Goal: Find specific page/section: Find specific page/section

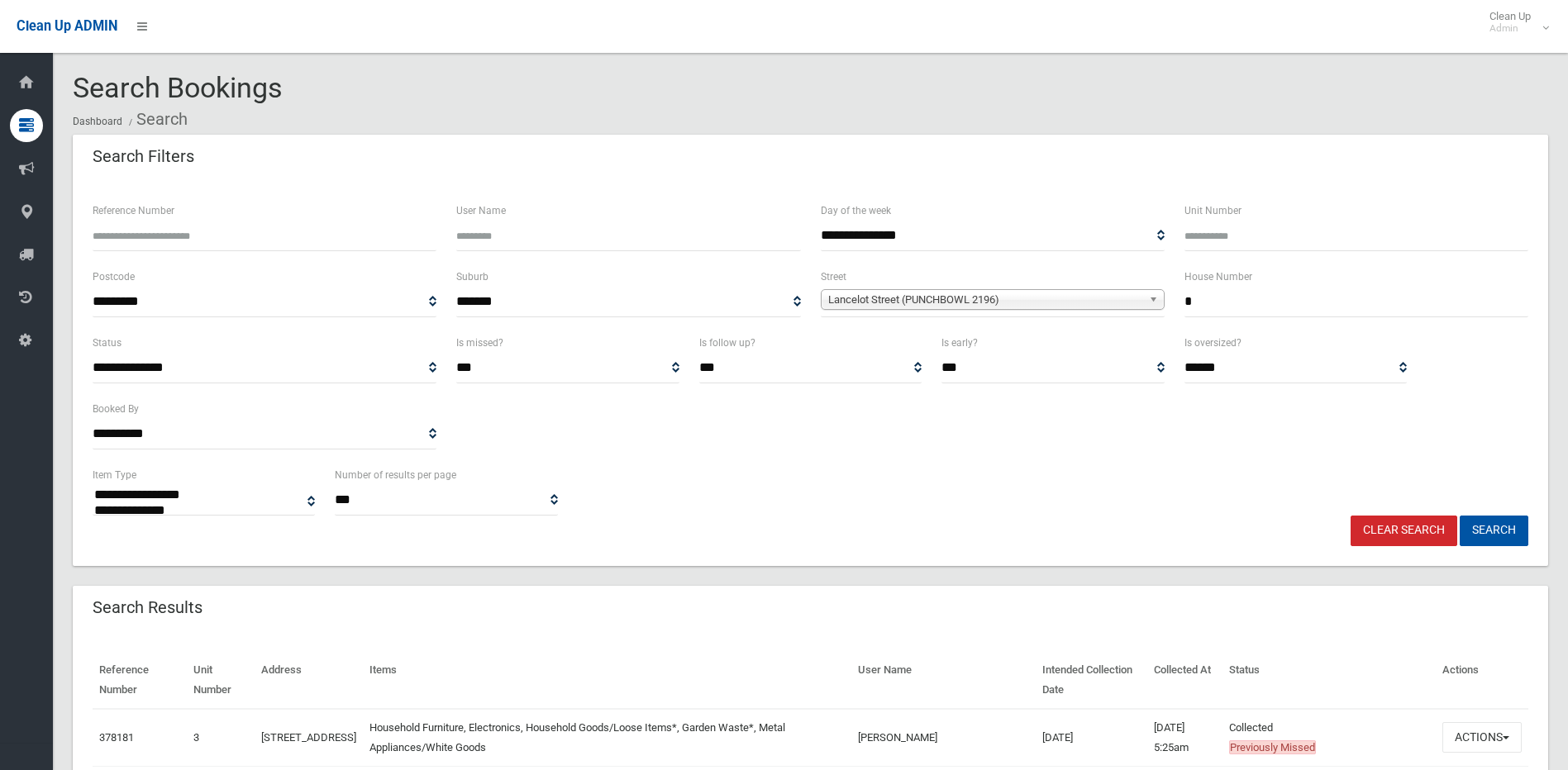
select select
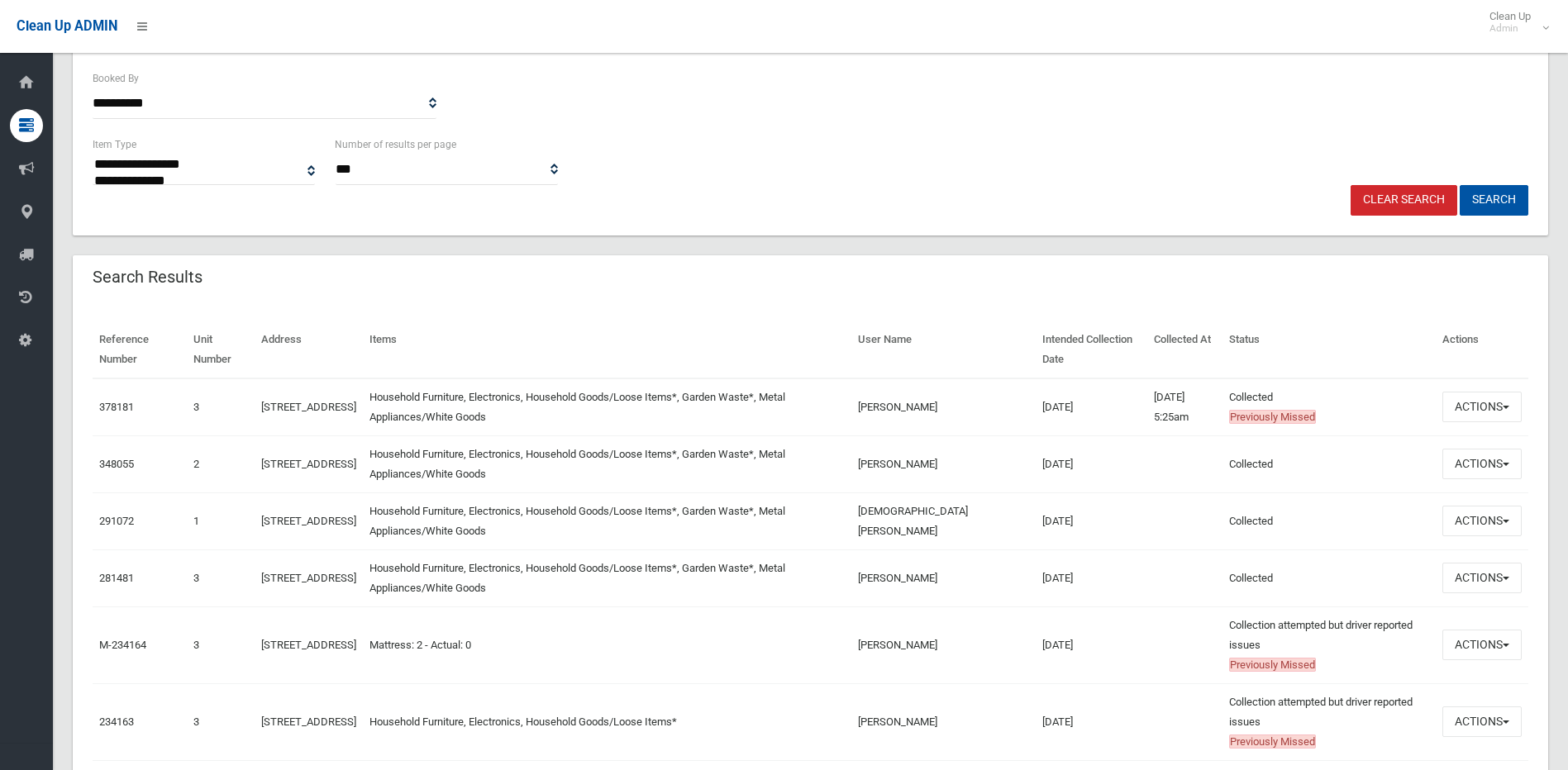
click at [1413, 194] on link "Clear Search" at bounding box center [1403, 199] width 106 height 30
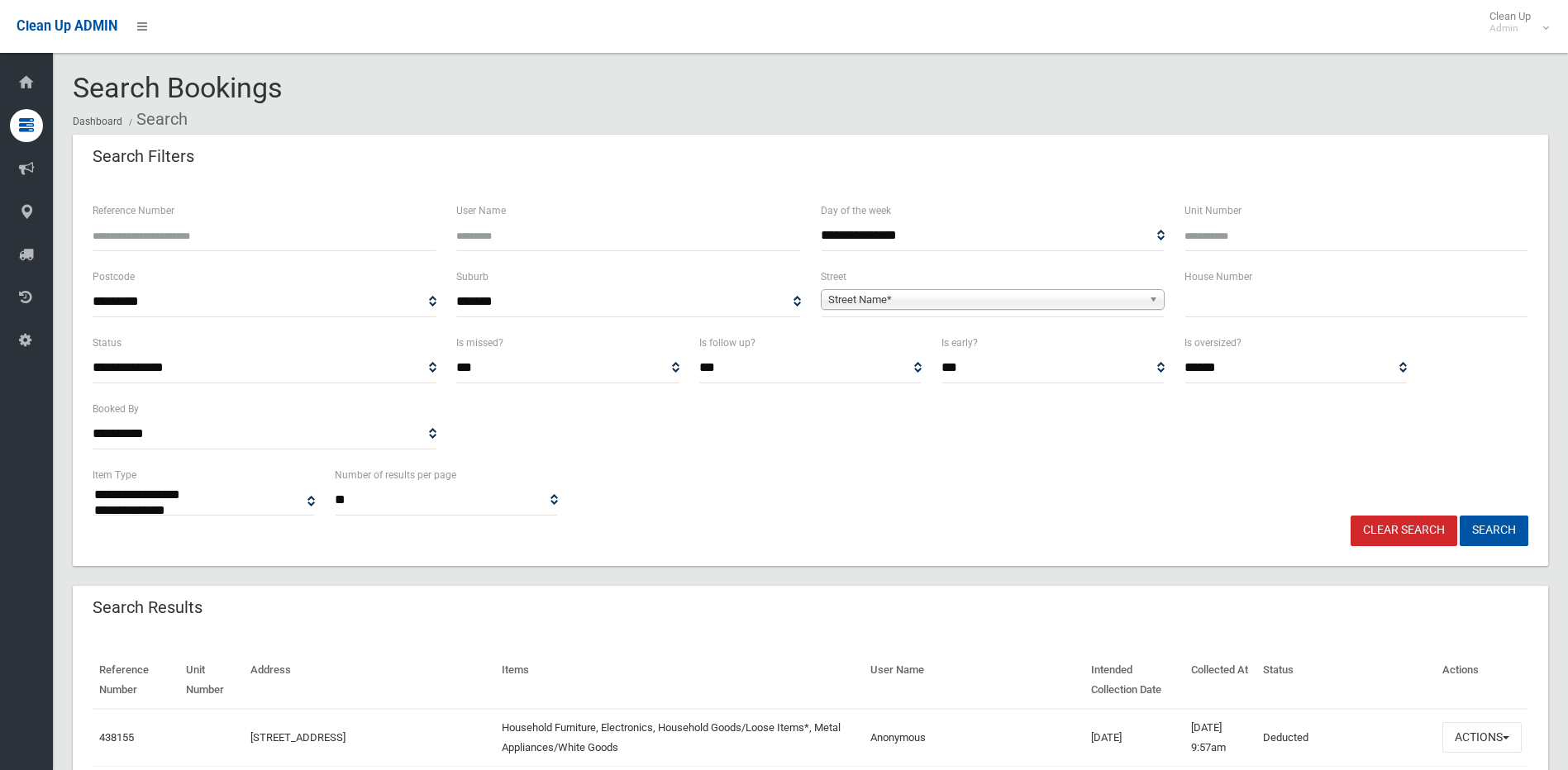
select select
click at [1122, 295] on span "Street Name*" at bounding box center [985, 300] width 314 height 20
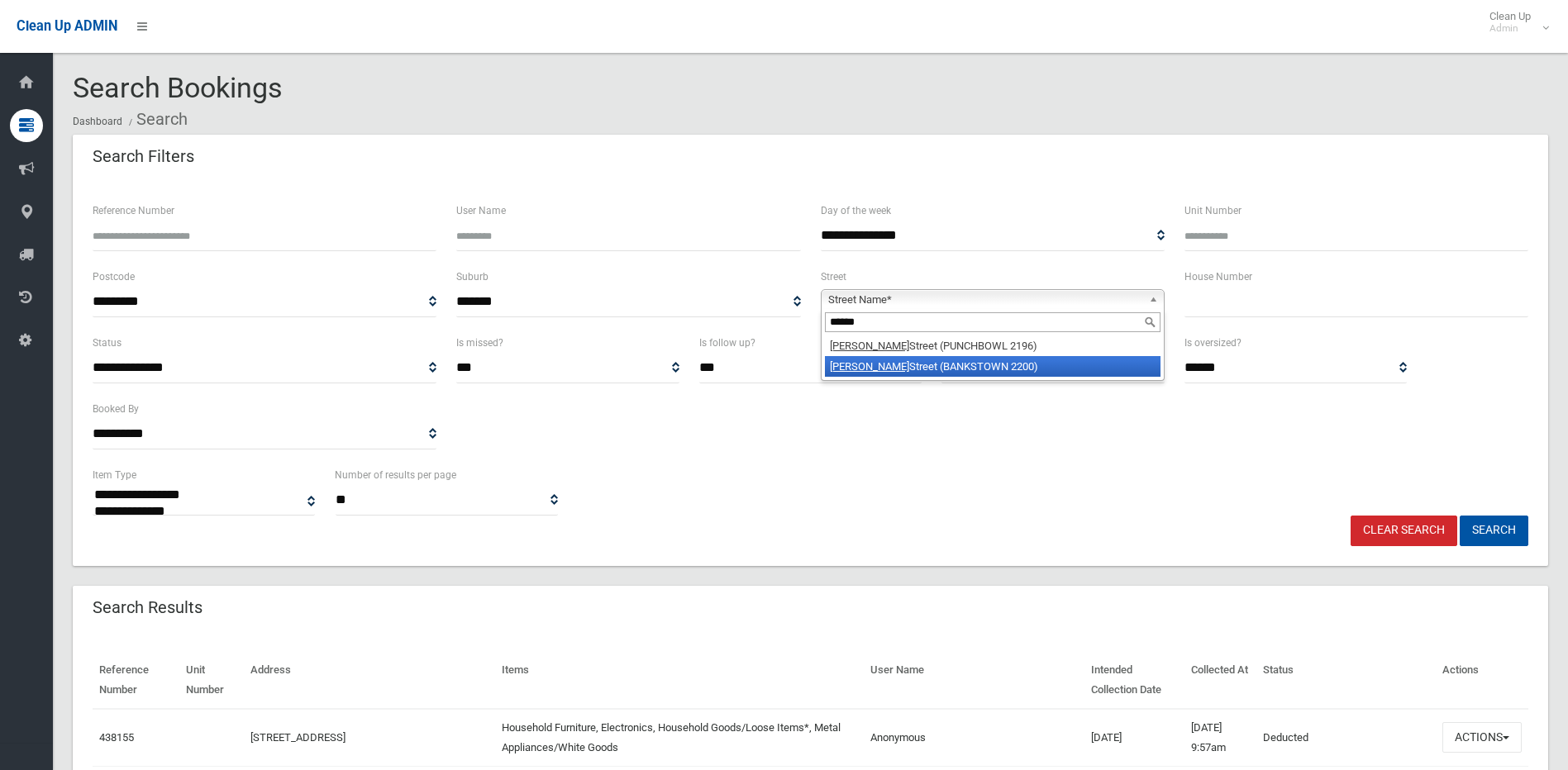
type input "******"
click at [994, 362] on li "Stacey Street (BANKSTOWN 2200)" at bounding box center [992, 367] width 336 height 21
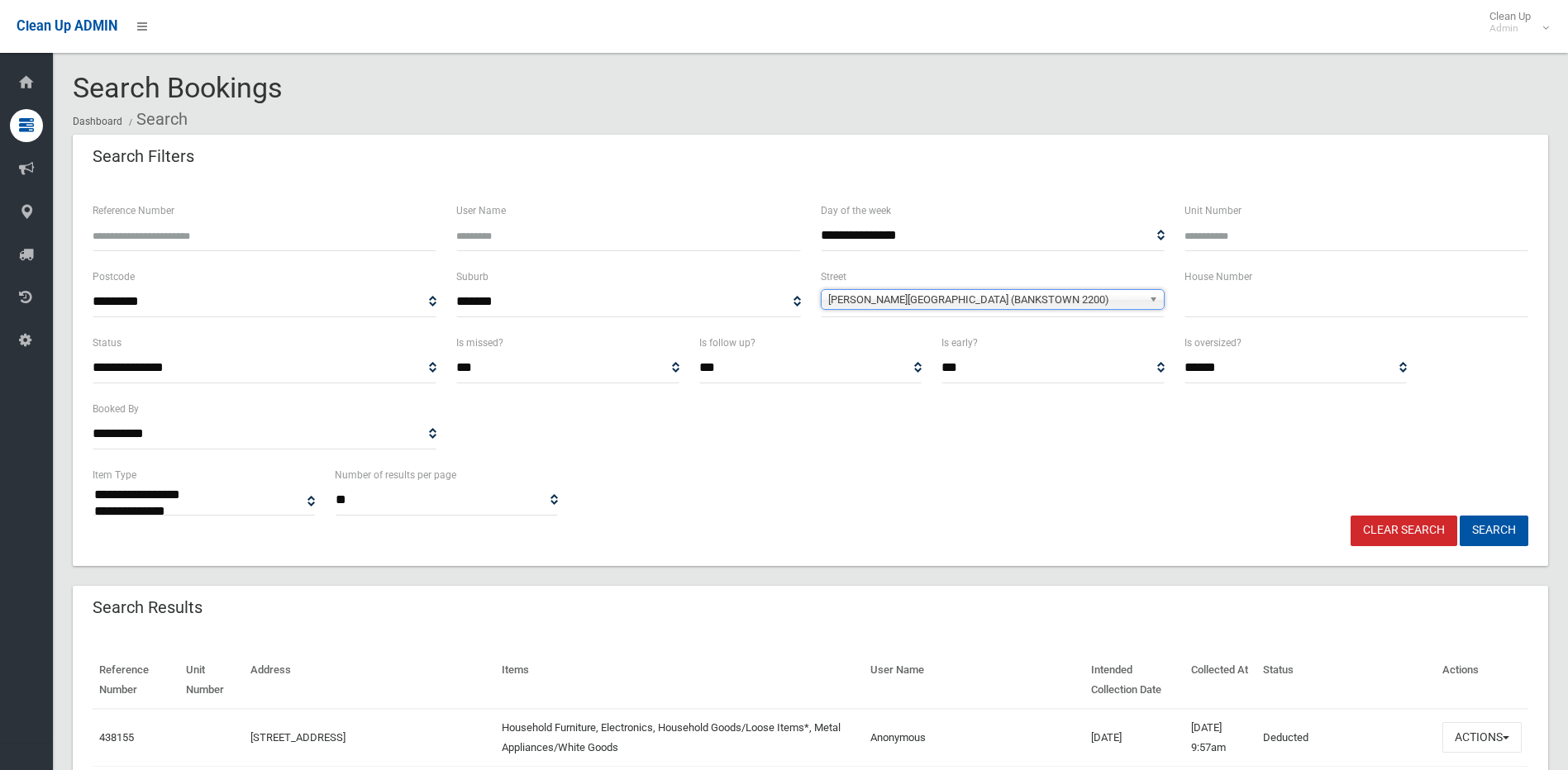
click at [1213, 307] on input "text" at bounding box center [1356, 301] width 343 height 30
type input "**"
click at [1459, 516] on button "Search" at bounding box center [1493, 530] width 69 height 30
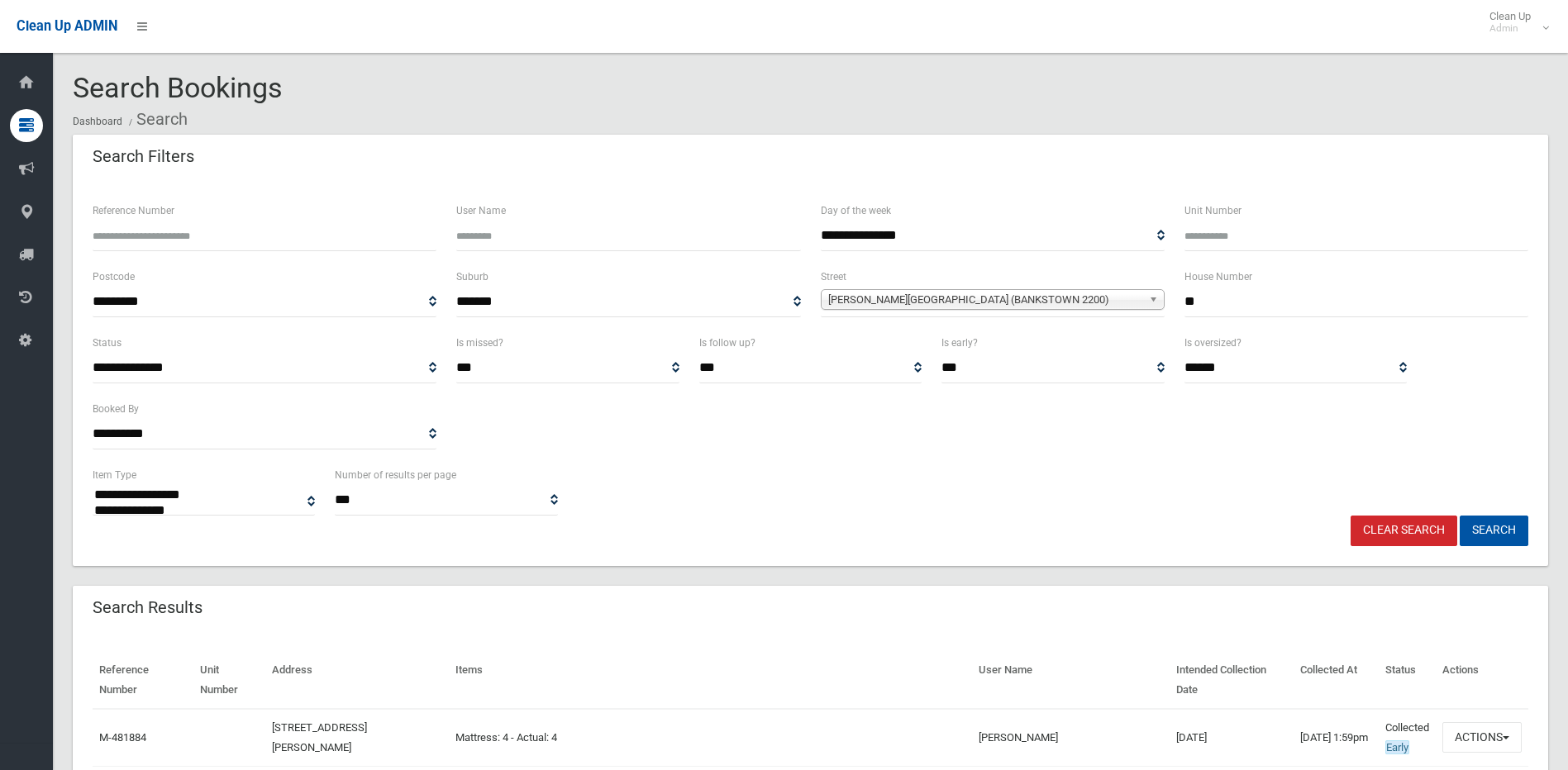
select select
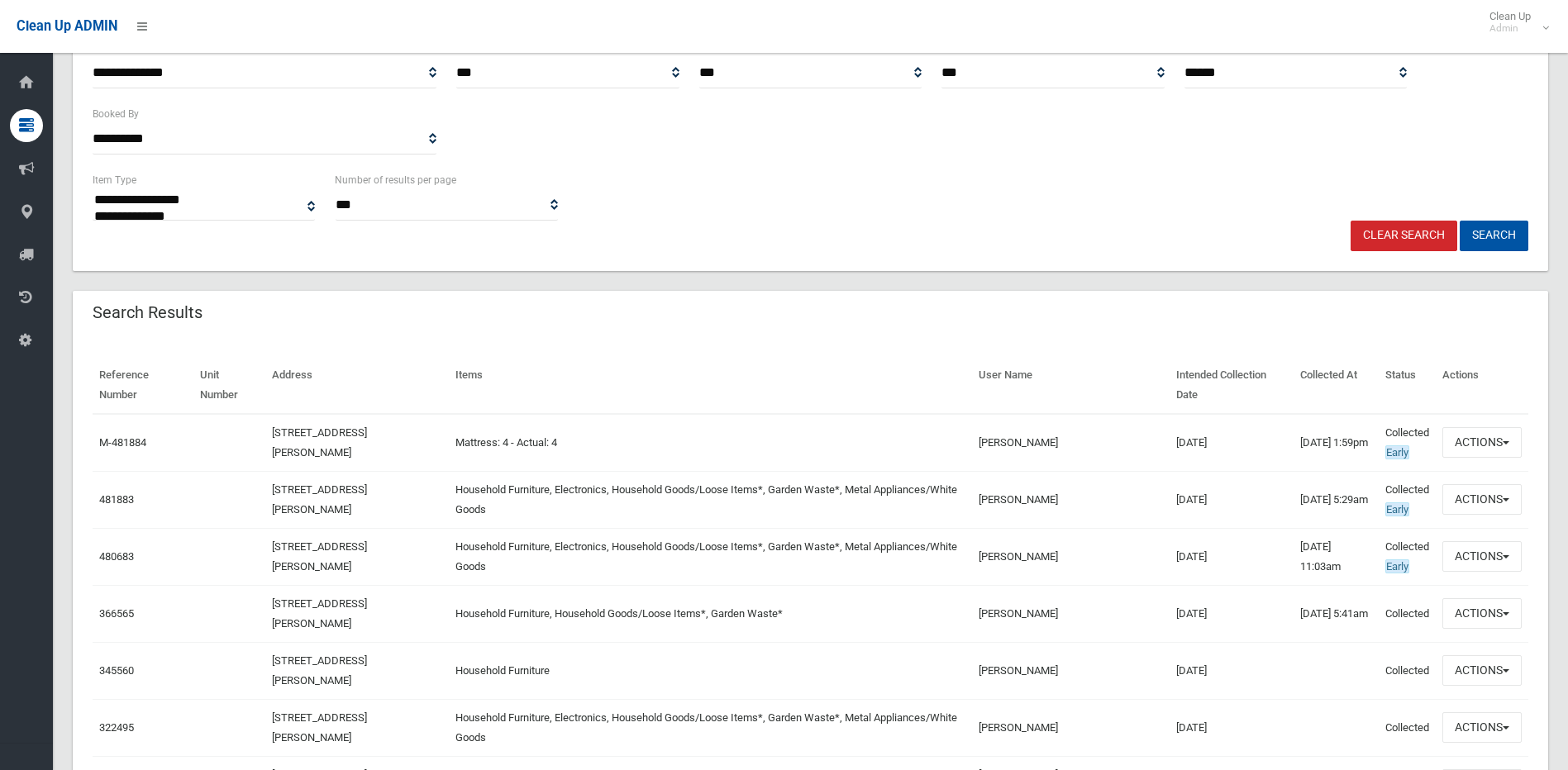
scroll to position [330, 0]
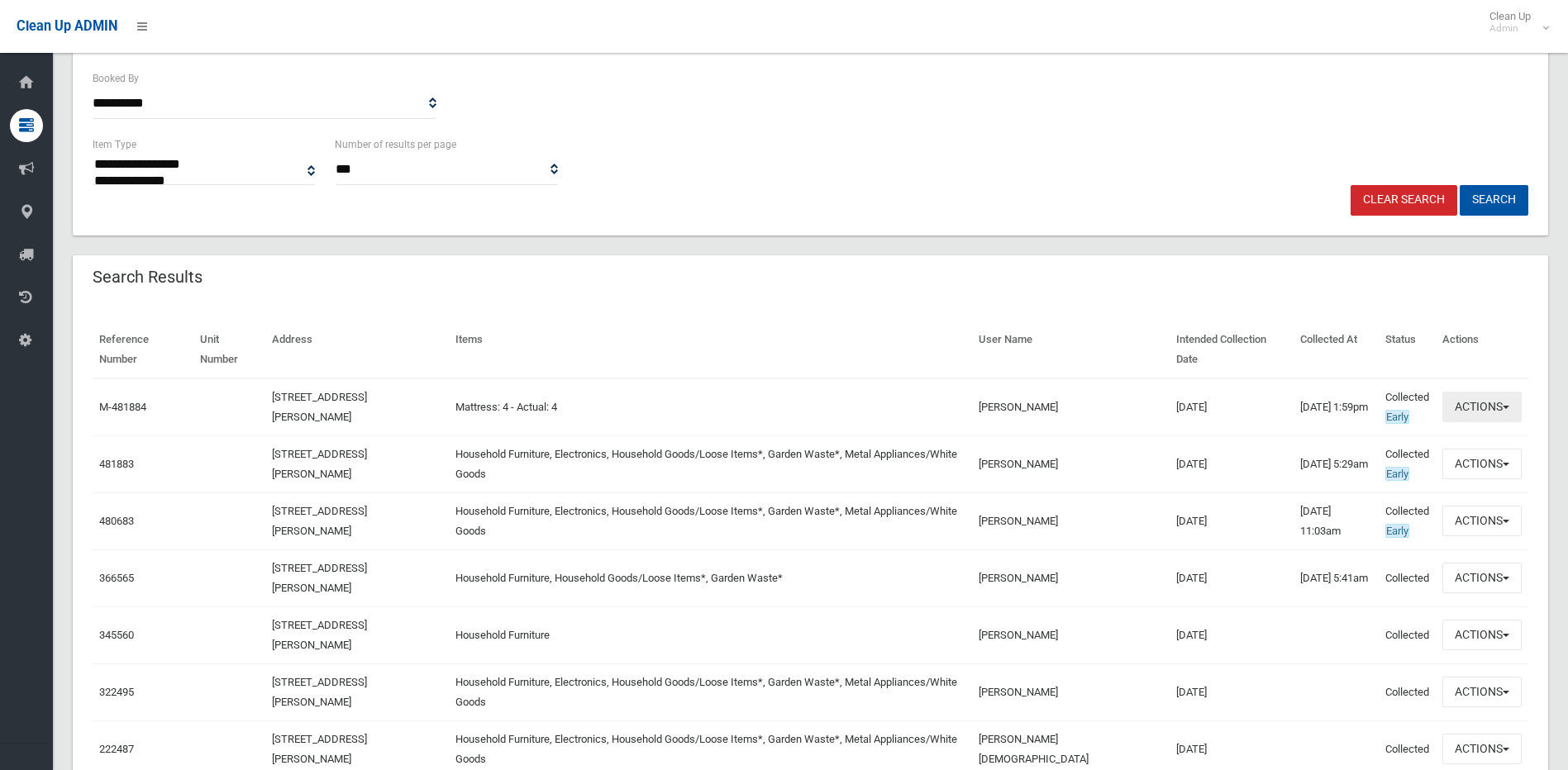
click at [1508, 406] on span "button" at bounding box center [1506, 408] width 7 height 3
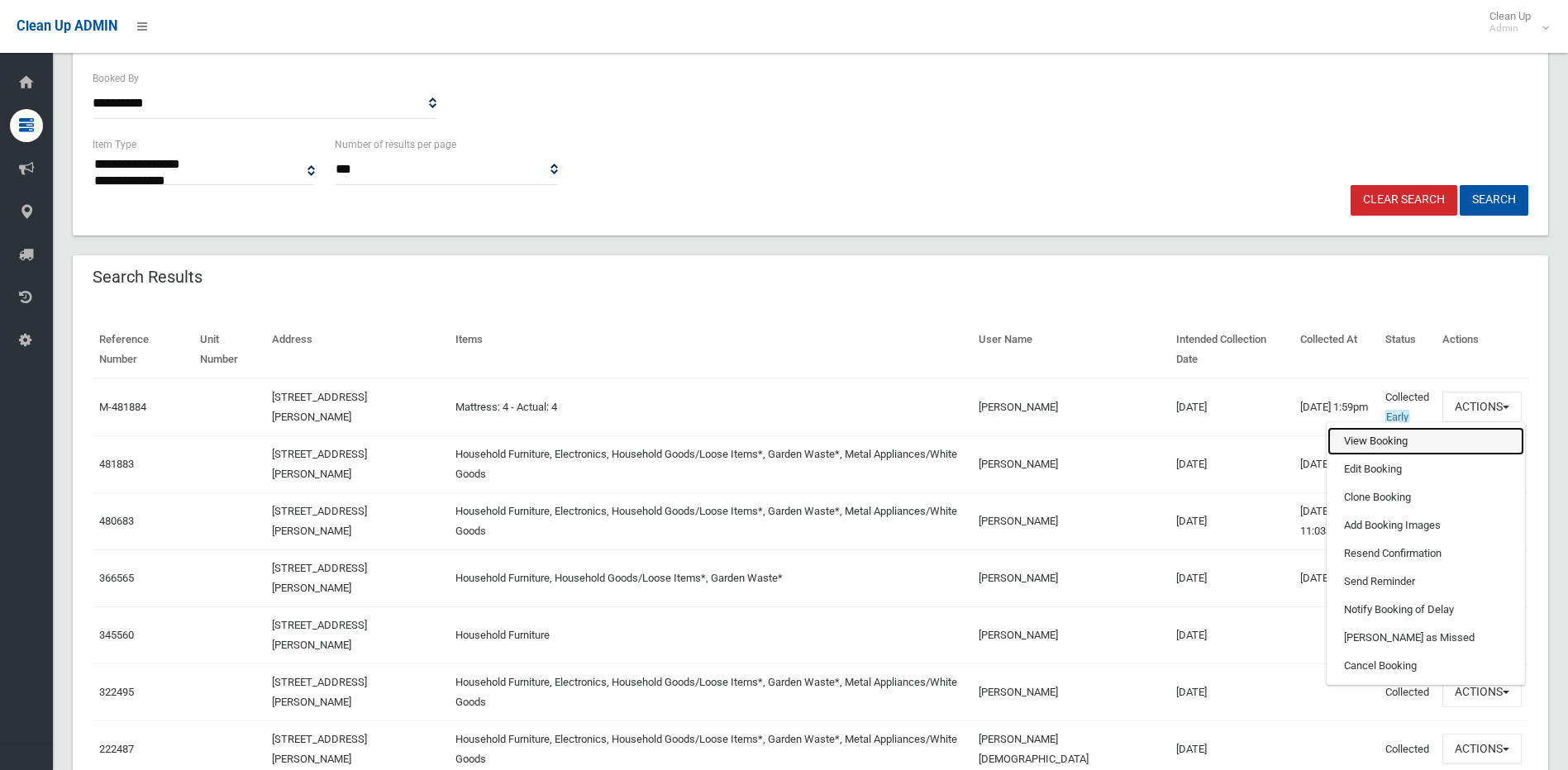
click at [1360, 427] on link "View Booking" at bounding box center [1426, 441] width 197 height 28
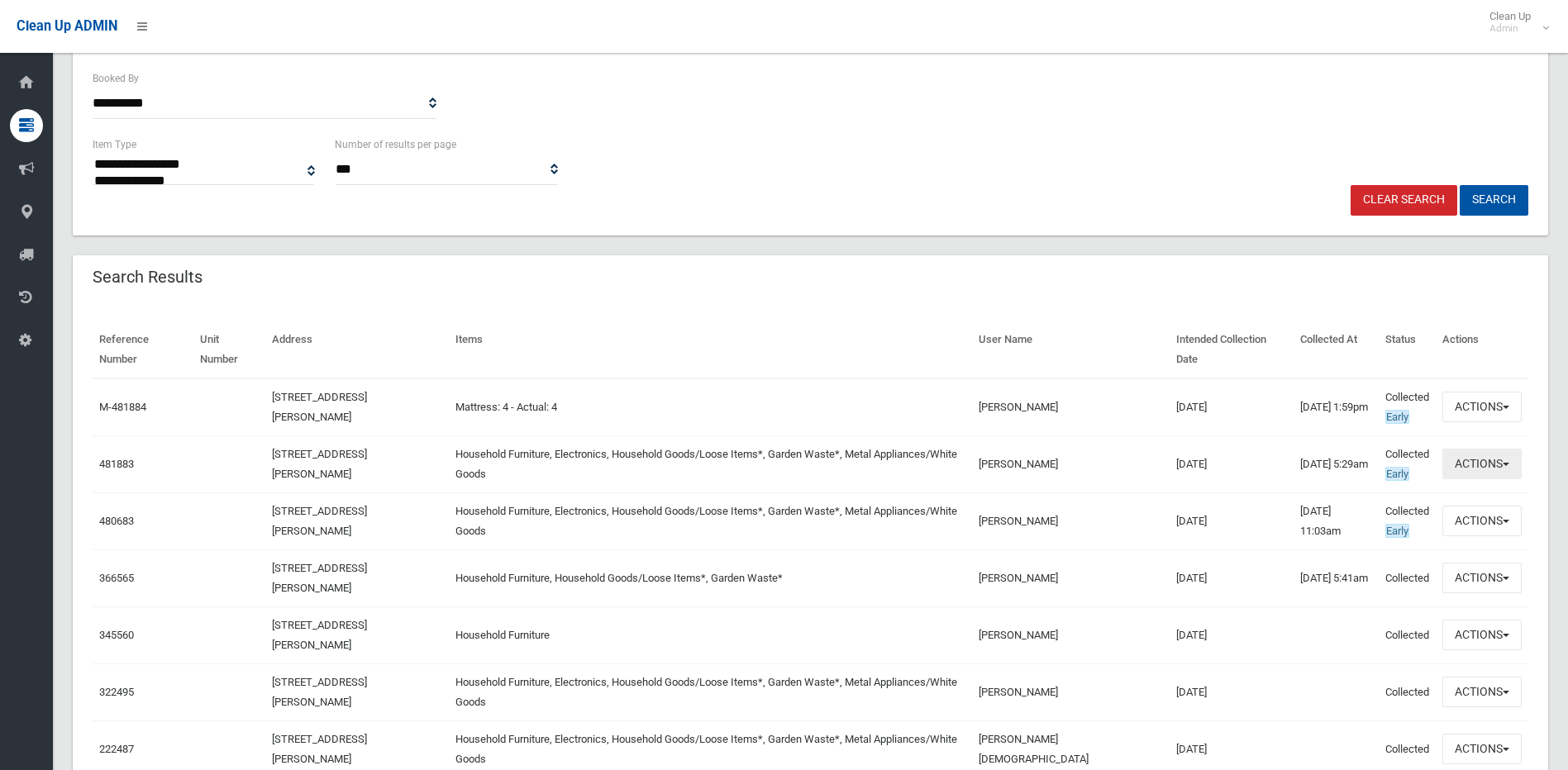
click at [1506, 463] on span "button" at bounding box center [1506, 464] width 7 height 3
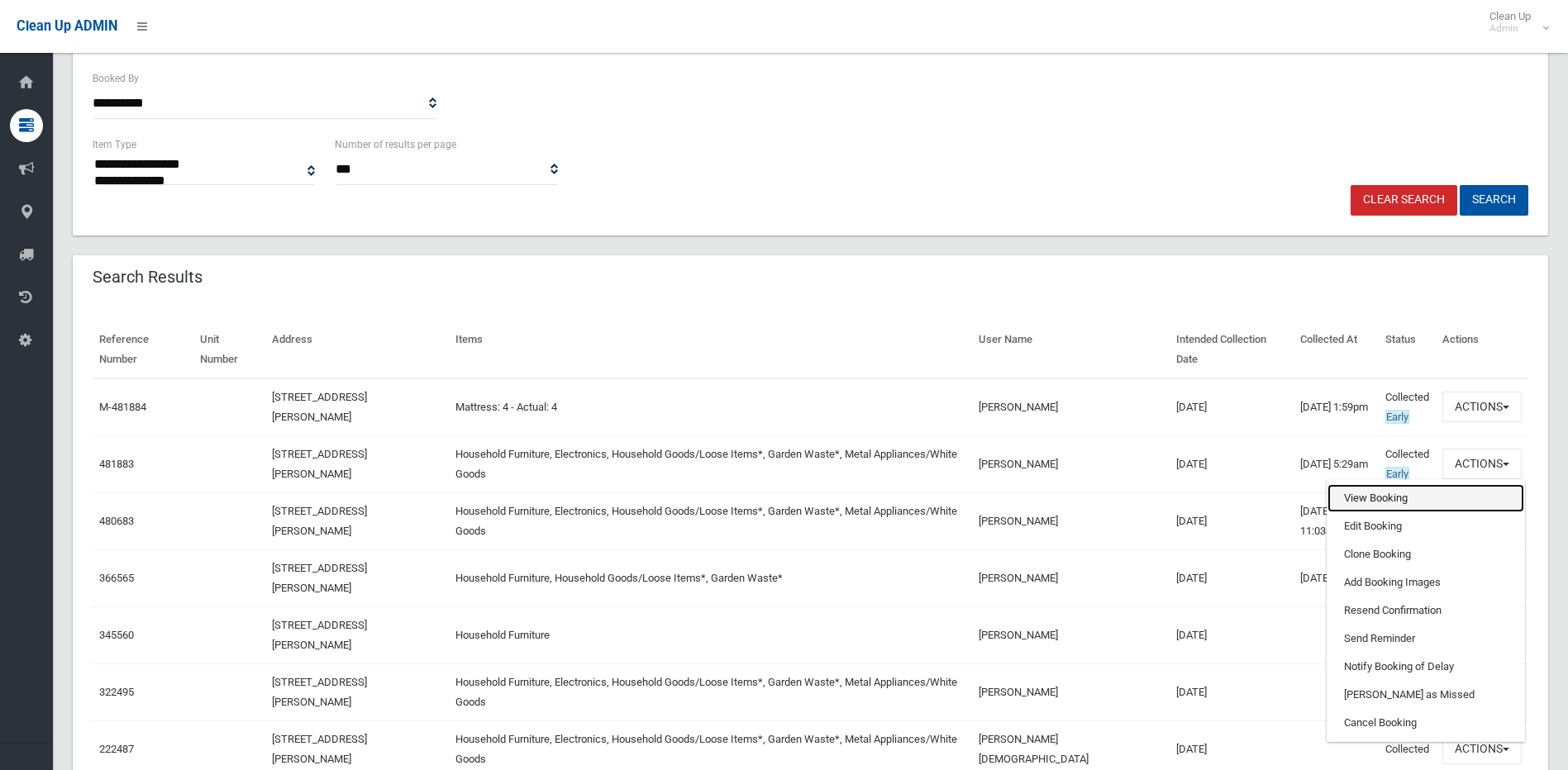
click at [1363, 484] on link "View Booking" at bounding box center [1426, 498] width 197 height 28
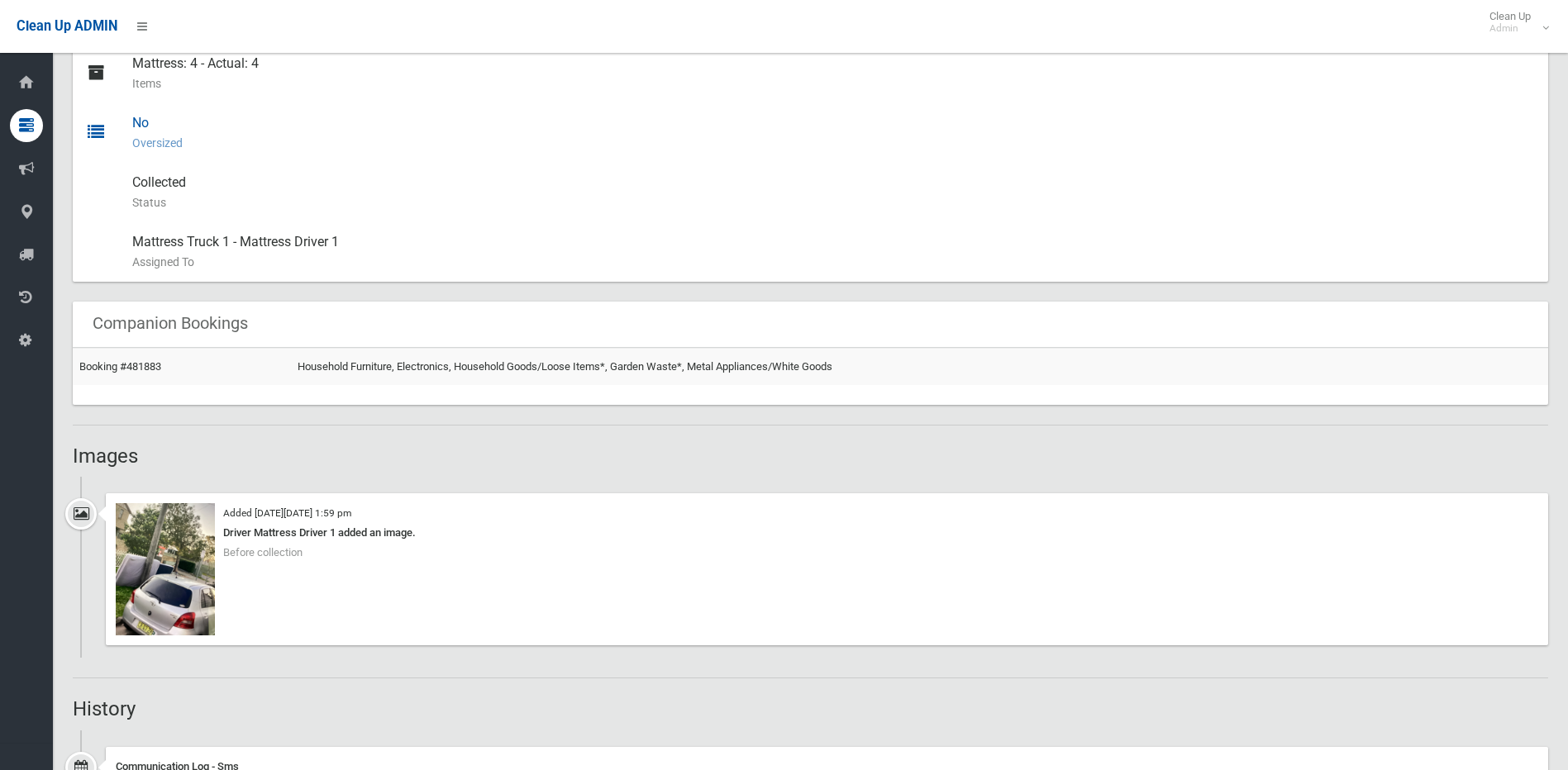
scroll to position [826, 0]
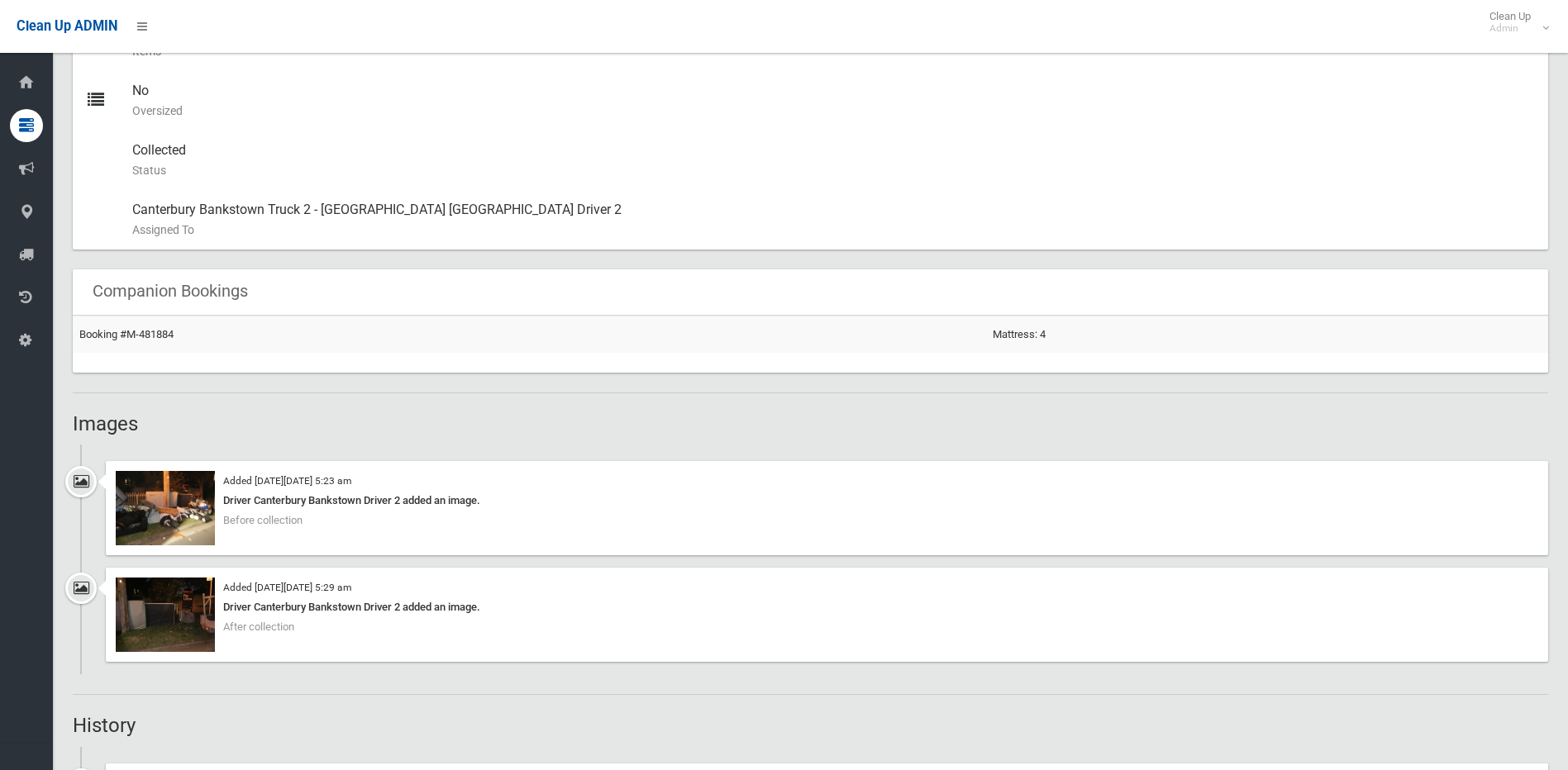
scroll to position [908, 0]
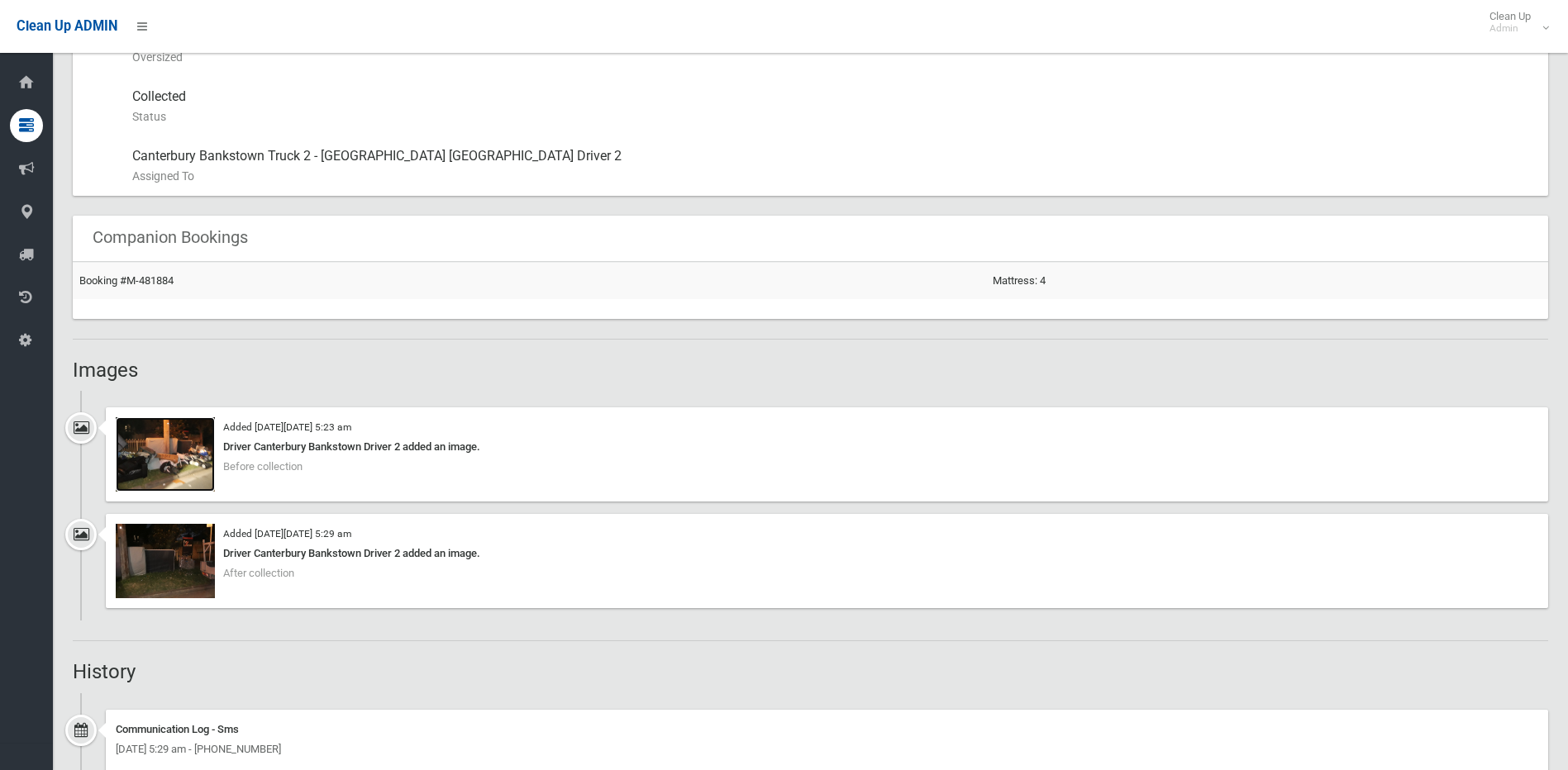
click at [182, 457] on img at bounding box center [166, 454] width 99 height 74
click at [182, 554] on img at bounding box center [166, 560] width 99 height 74
